Goal: Transaction & Acquisition: Purchase product/service

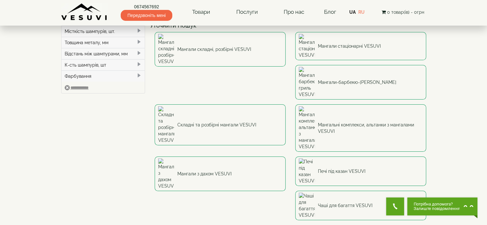
scroll to position [32, 0]
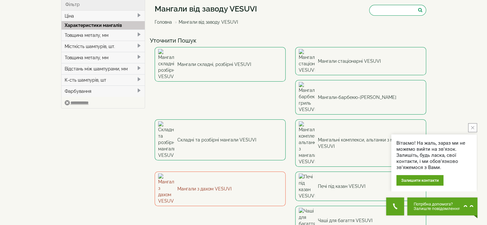
click at [286, 172] on link "Мангали з дахом VESUVI" at bounding box center [220, 189] width 131 height 35
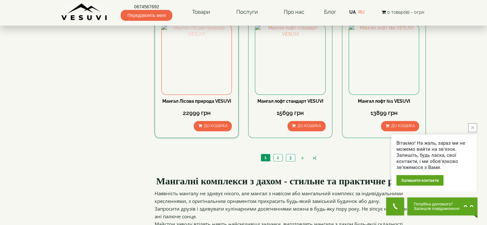
scroll to position [608, 0]
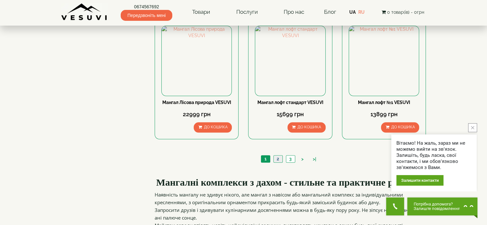
click at [278, 158] on link "2" at bounding box center [277, 159] width 9 height 7
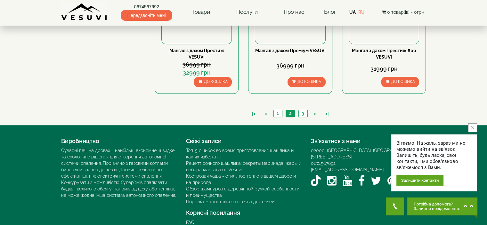
scroll to position [663, 0]
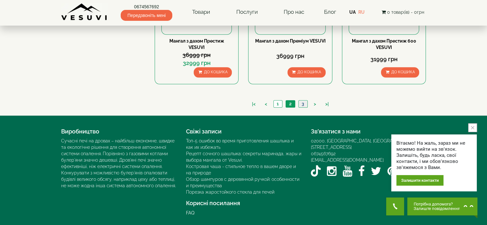
click at [304, 103] on link "3" at bounding box center [302, 104] width 9 height 7
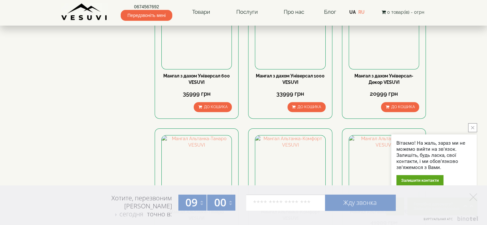
scroll to position [141, 0]
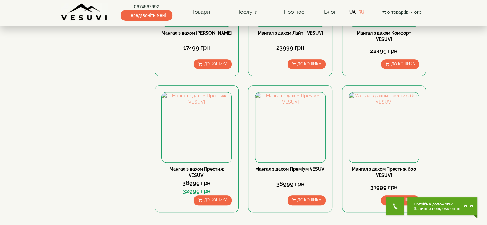
scroll to position [471, 0]
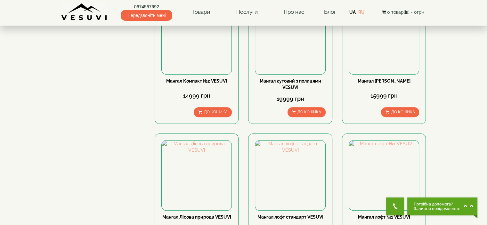
scroll to position [480, 0]
